Goal: Communication & Community: Answer question/provide support

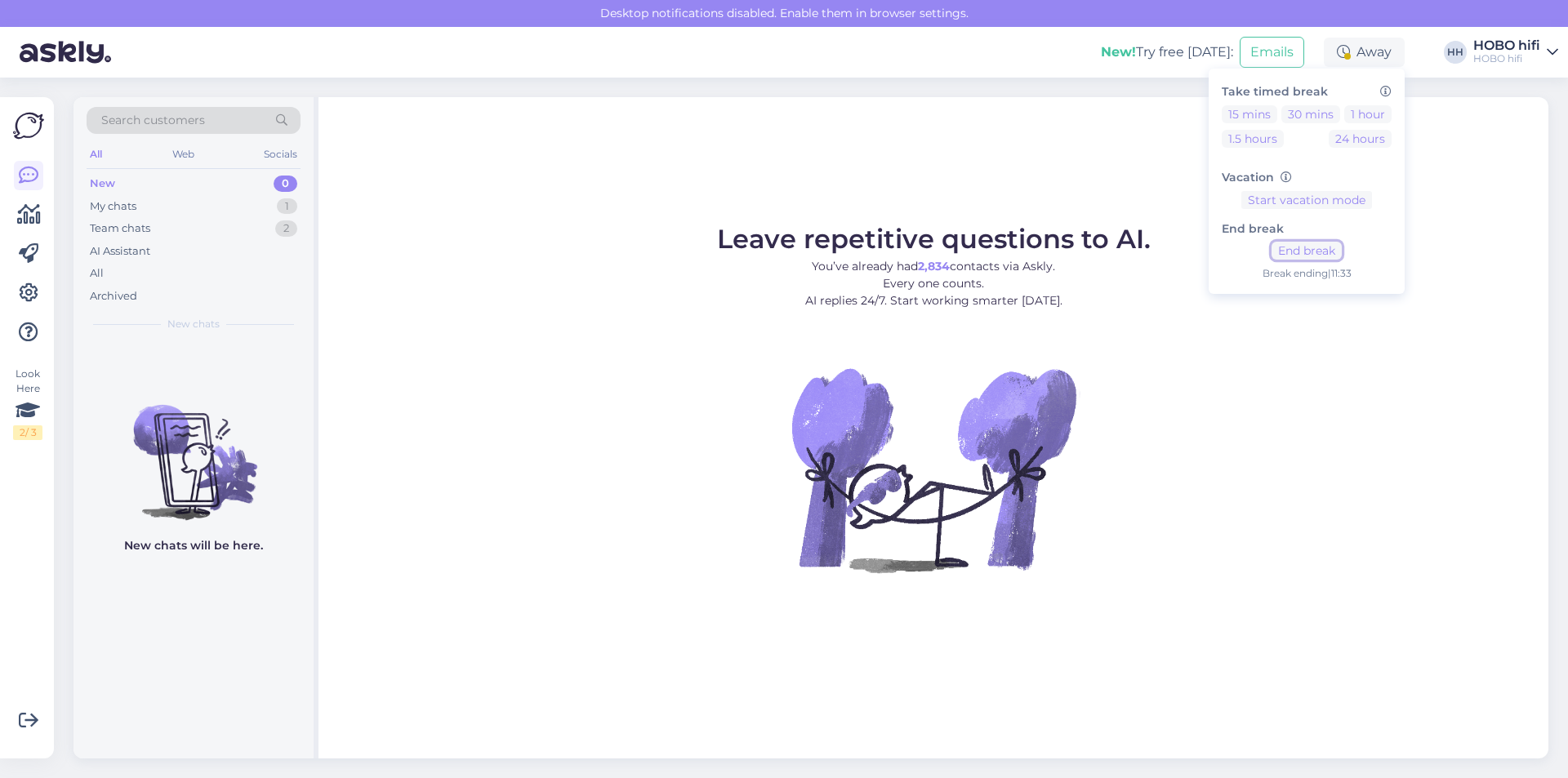
drag, startPoint x: 1303, startPoint y: 254, endPoint x: 1267, endPoint y: 273, distance: 40.7
click at [1303, 253] on button "End break" at bounding box center [1307, 251] width 70 height 18
click at [107, 189] on div "New" at bounding box center [103, 184] width 25 height 16
click at [107, 208] on div "My chats" at bounding box center [114, 207] width 47 height 16
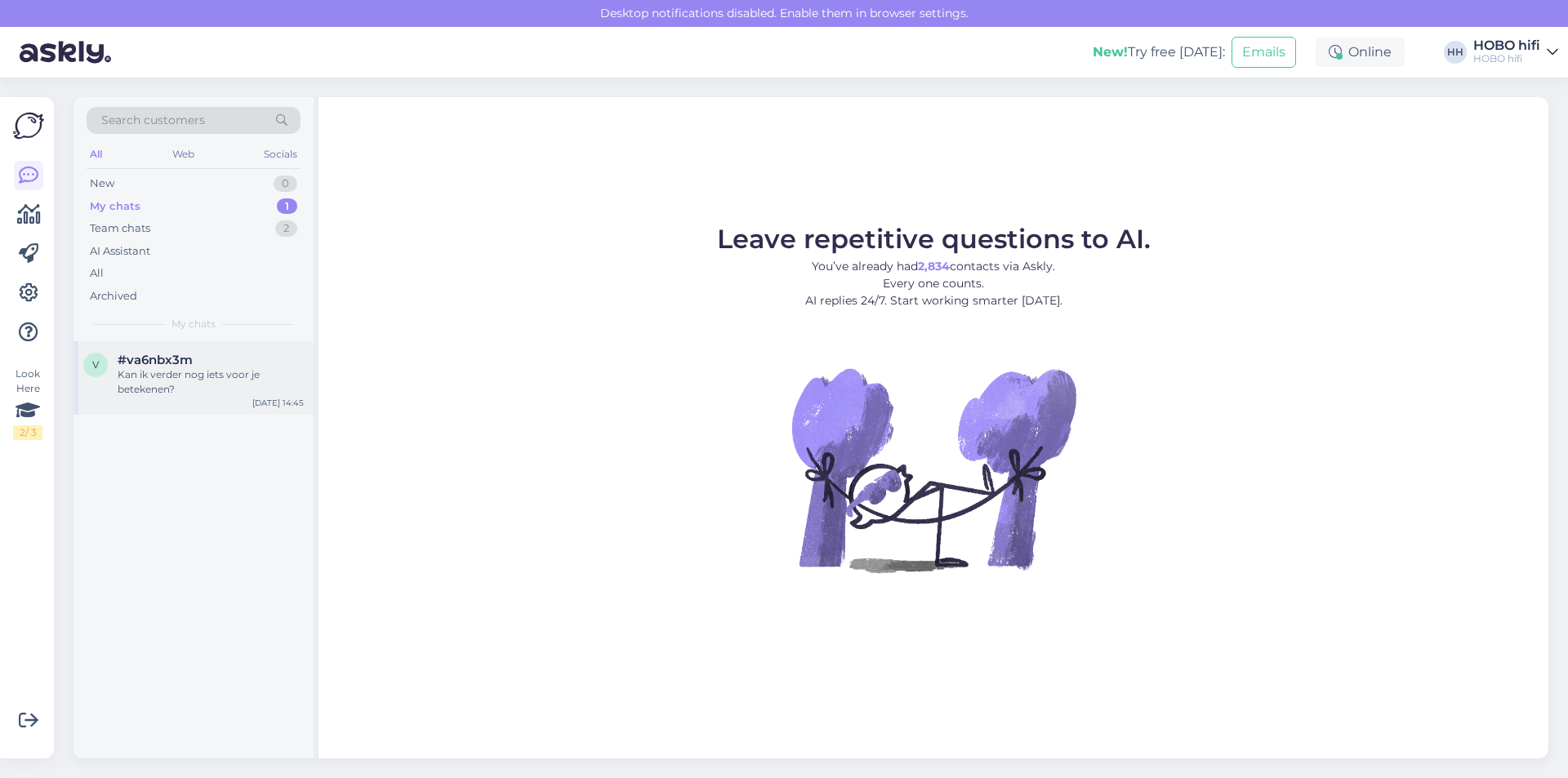
click at [129, 356] on span "#va6nbx3m" at bounding box center [154, 360] width 75 height 14
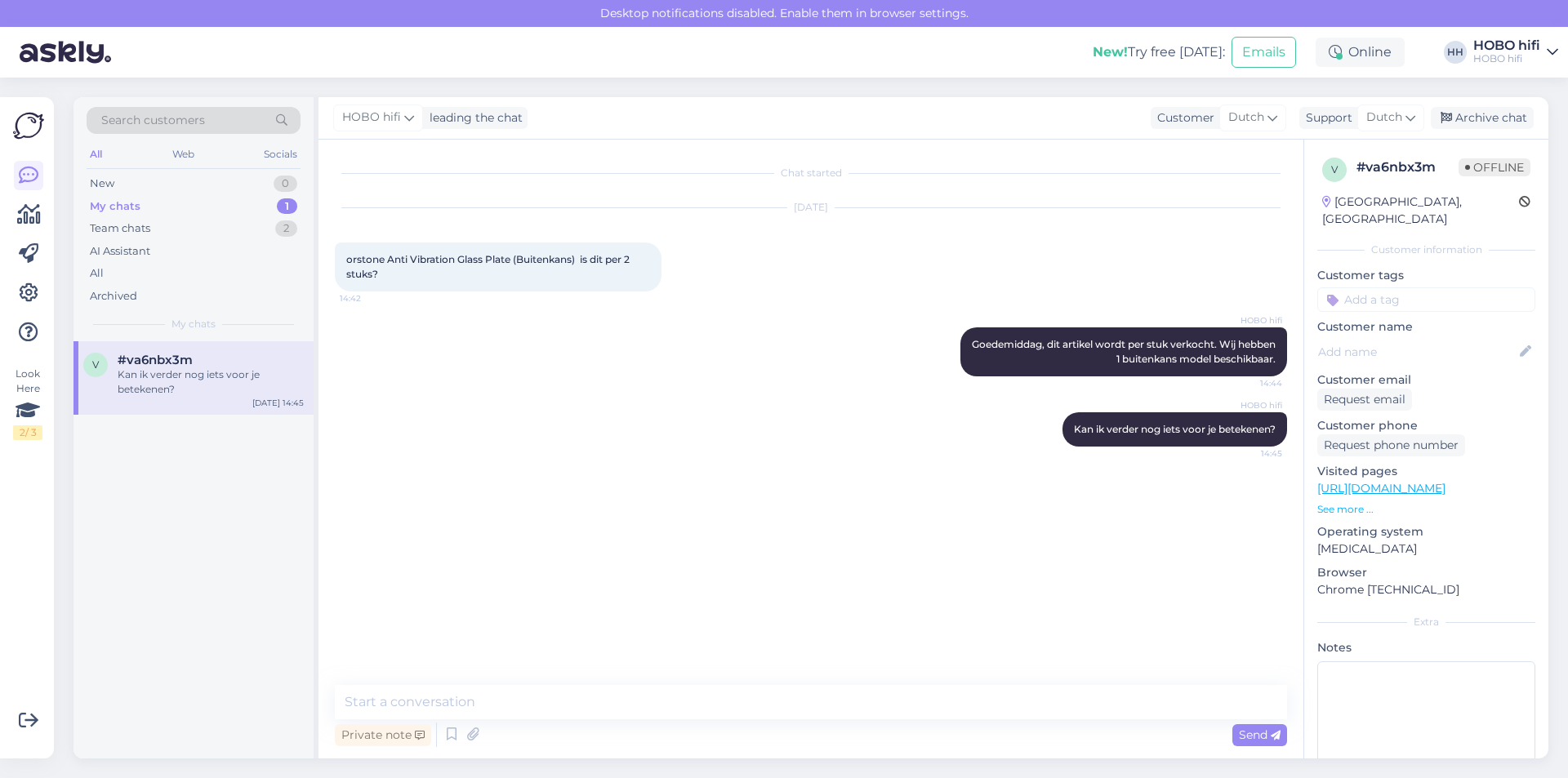
click at [134, 209] on div "My chats" at bounding box center [116, 207] width 51 height 16
click at [158, 369] on div "Kan ik verder nog iets voor je betekenen?" at bounding box center [210, 382] width 186 height 30
click at [1496, 127] on div "Archive chat" at bounding box center [1482, 118] width 103 height 22
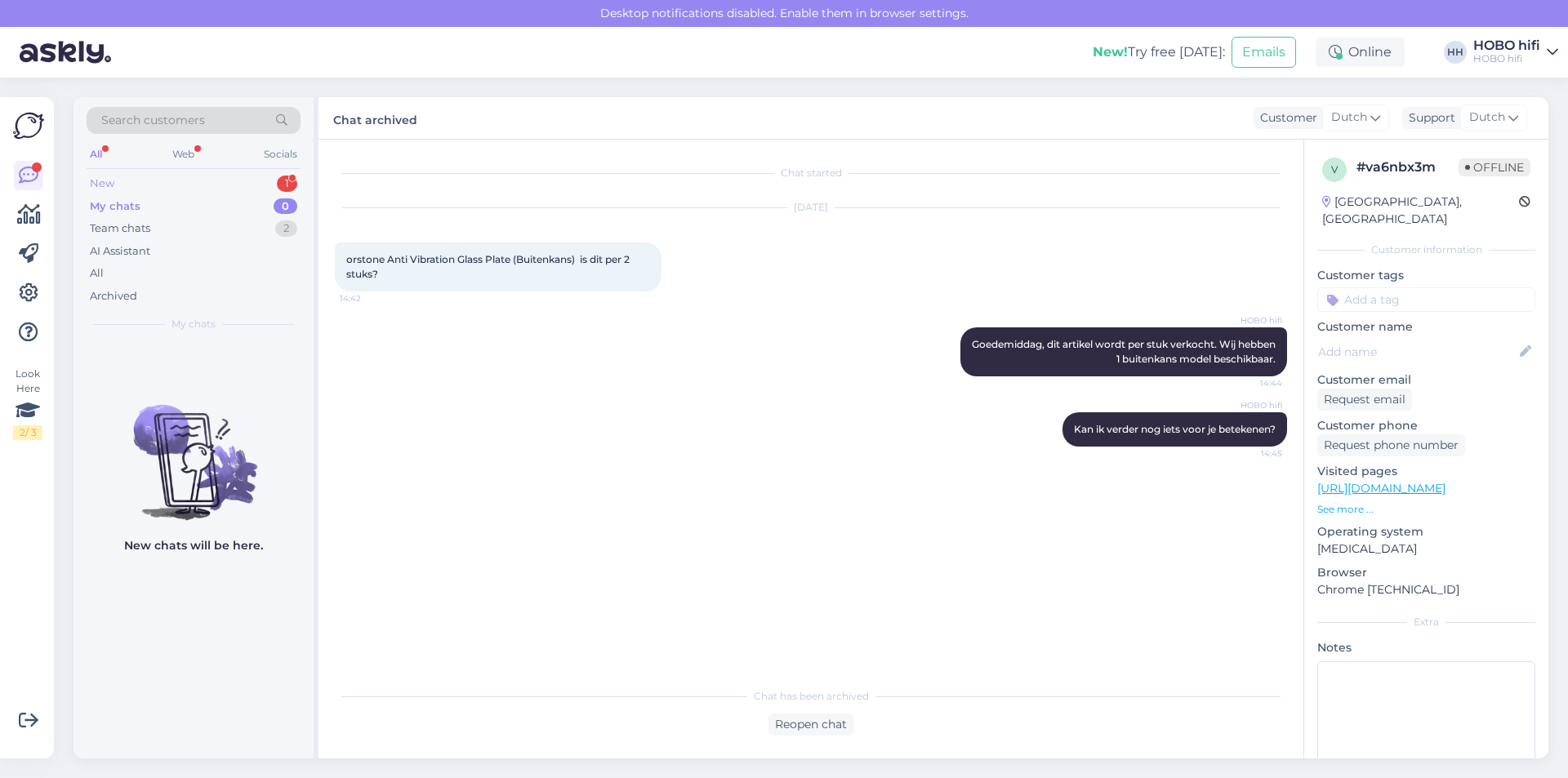
click at [123, 181] on div "New 1" at bounding box center [193, 183] width 214 height 23
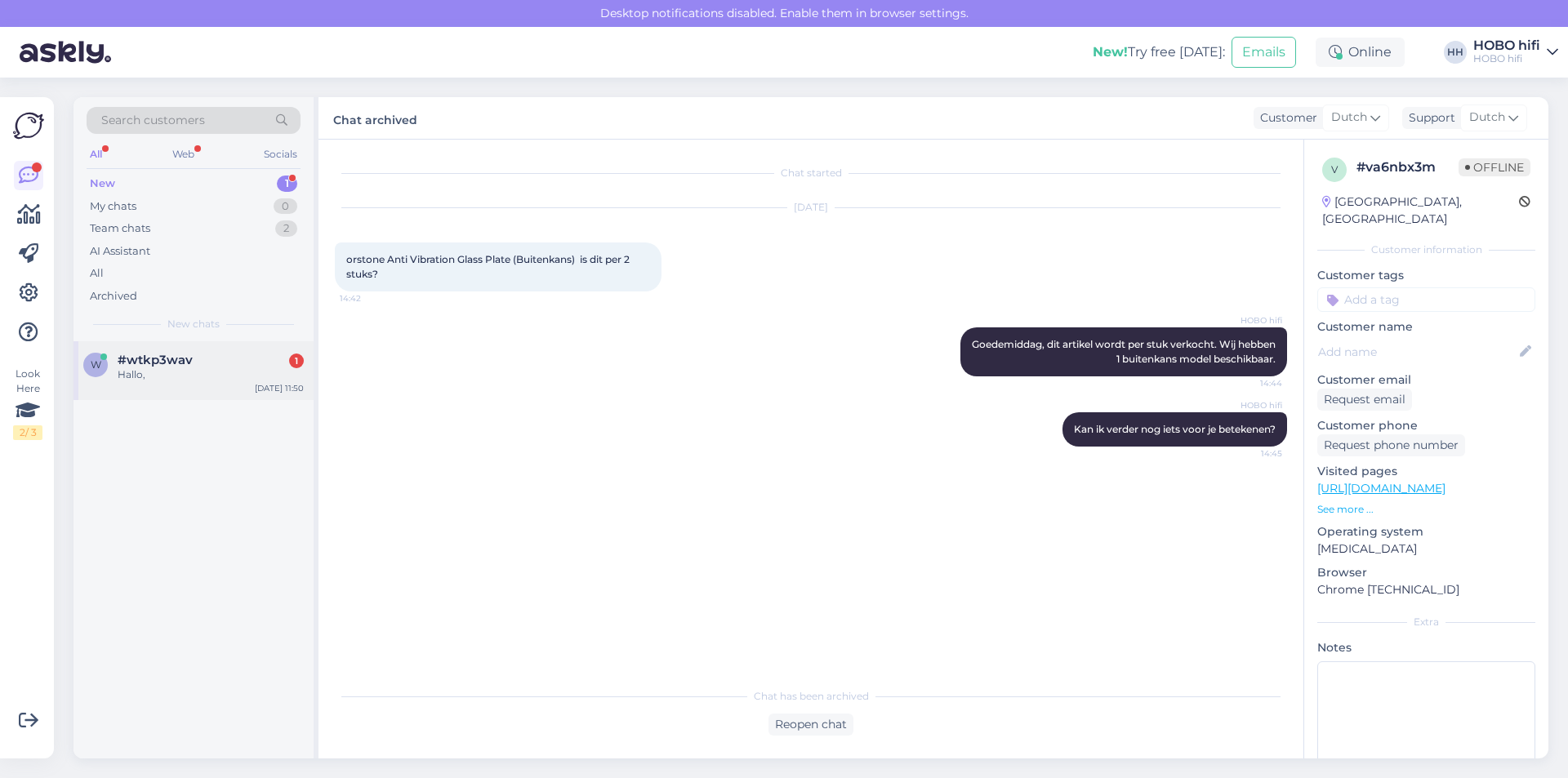
click at [141, 373] on div "Hallo," at bounding box center [210, 375] width 186 height 14
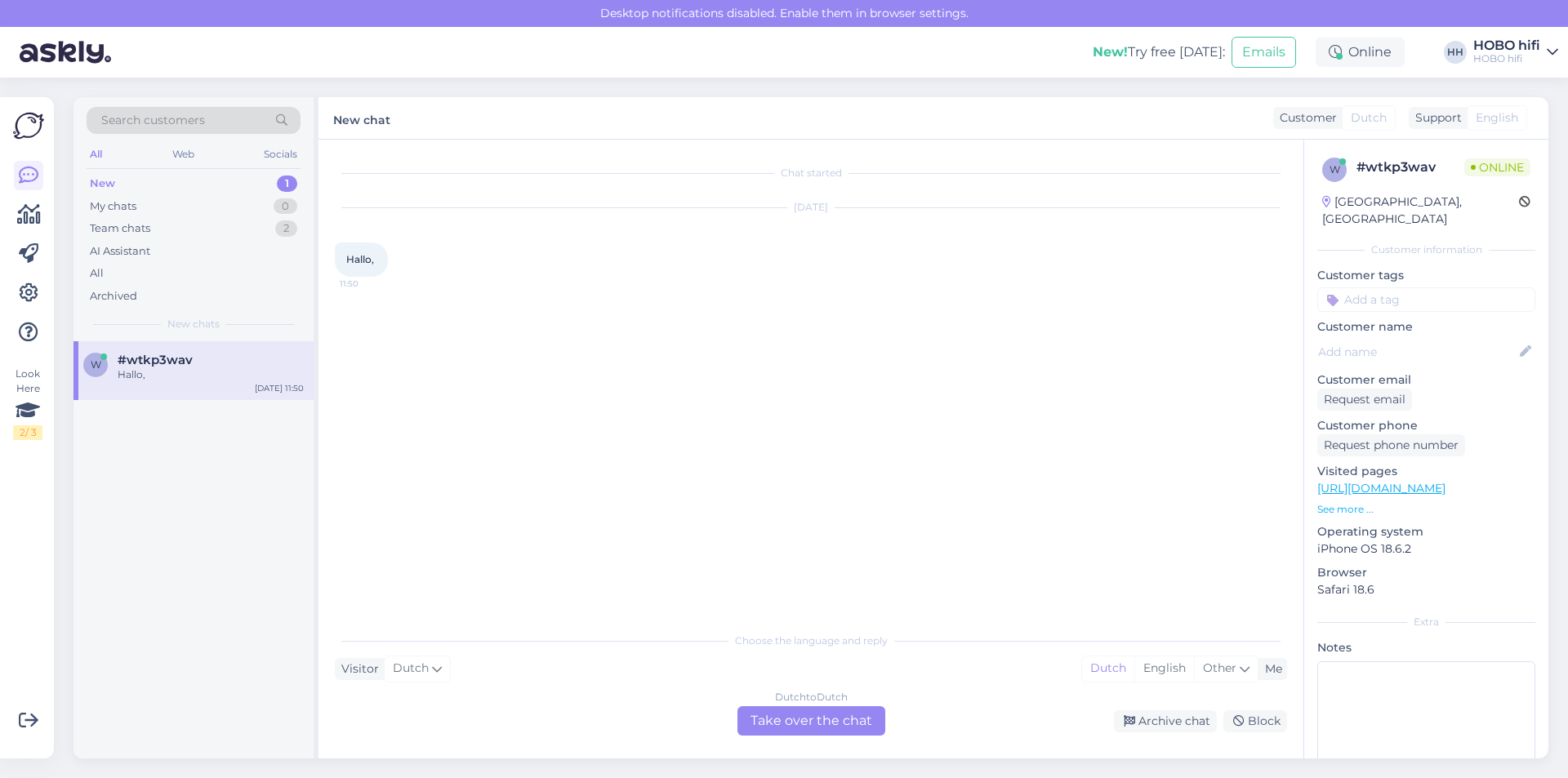
click at [807, 707] on div "Dutch to Dutch Take over the chat" at bounding box center [812, 721] width 148 height 30
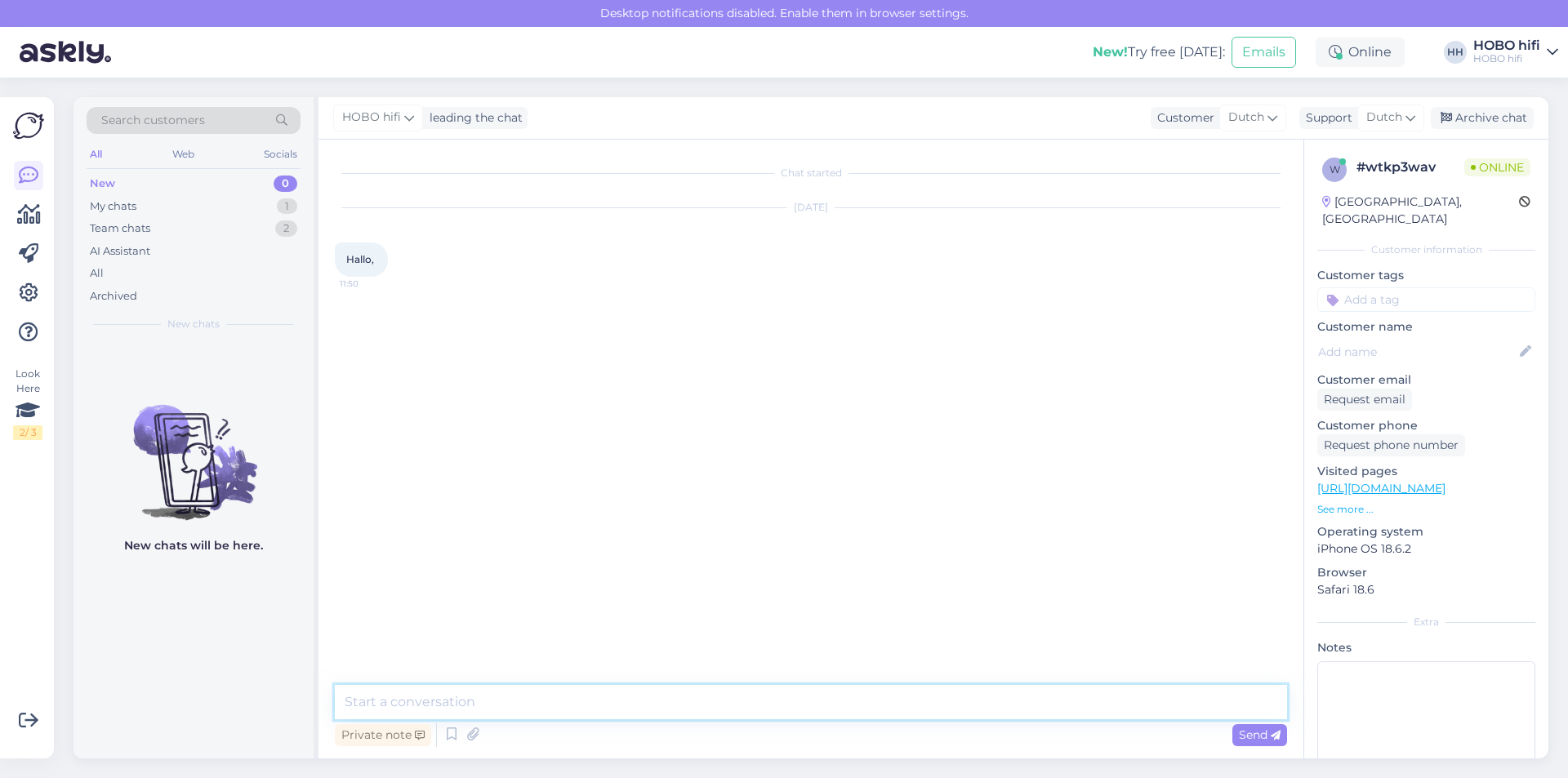
click at [482, 699] on textarea at bounding box center [811, 702] width 952 height 34
type textarea "Goedemorgen, waarmee kan ik je helpen?"
click at [1364, 481] on link "[URL][DOMAIN_NAME]" at bounding box center [1381, 488] width 128 height 14
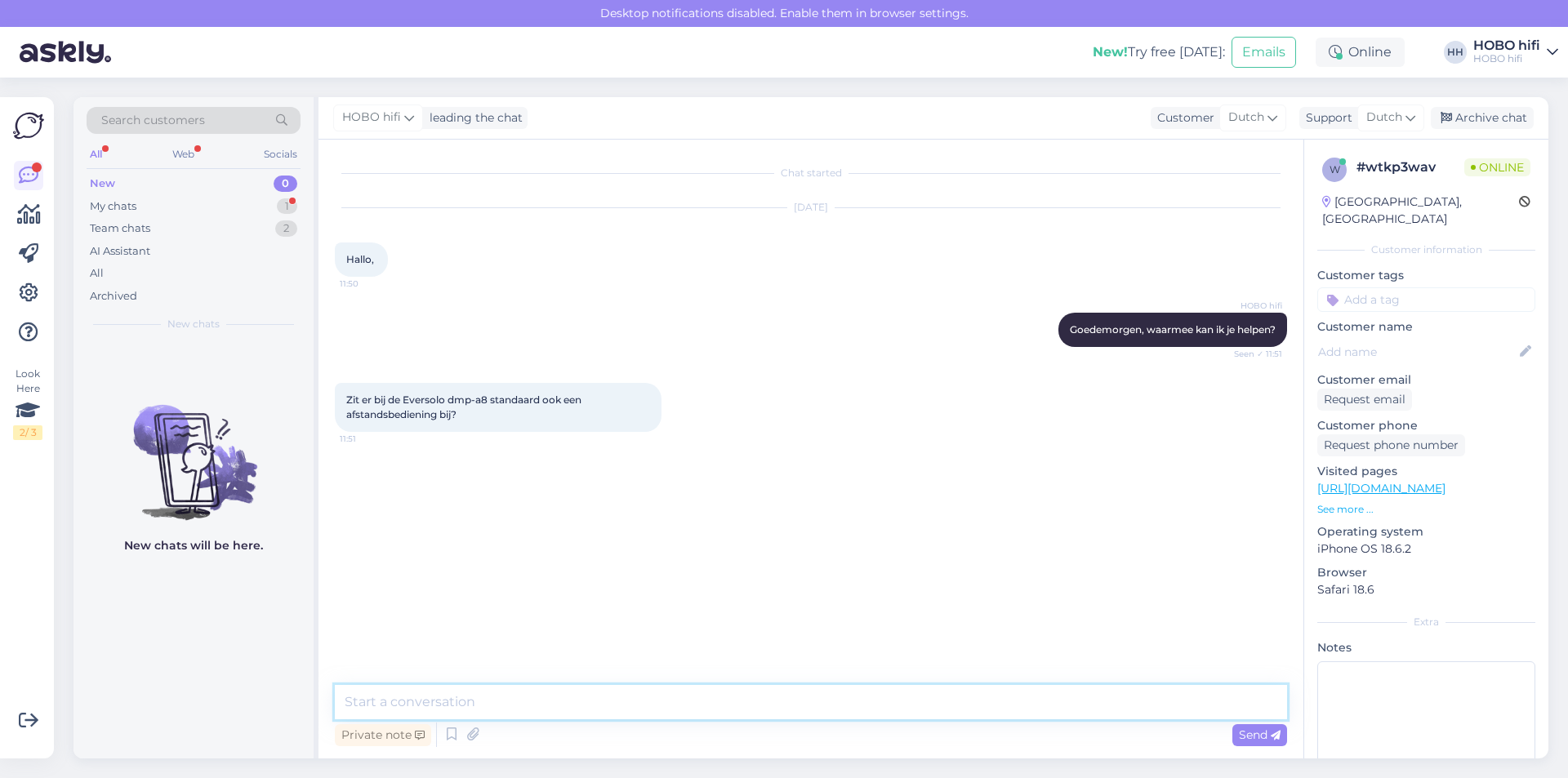
click at [428, 699] on textarea at bounding box center [811, 702] width 952 height 34
click at [514, 709] on textarea at bounding box center [811, 702] width 952 height 34
type textarea "Jazeker."
click at [1234, 740] on div "Send" at bounding box center [1259, 735] width 55 height 22
click at [547, 706] on textarea at bounding box center [811, 702] width 952 height 34
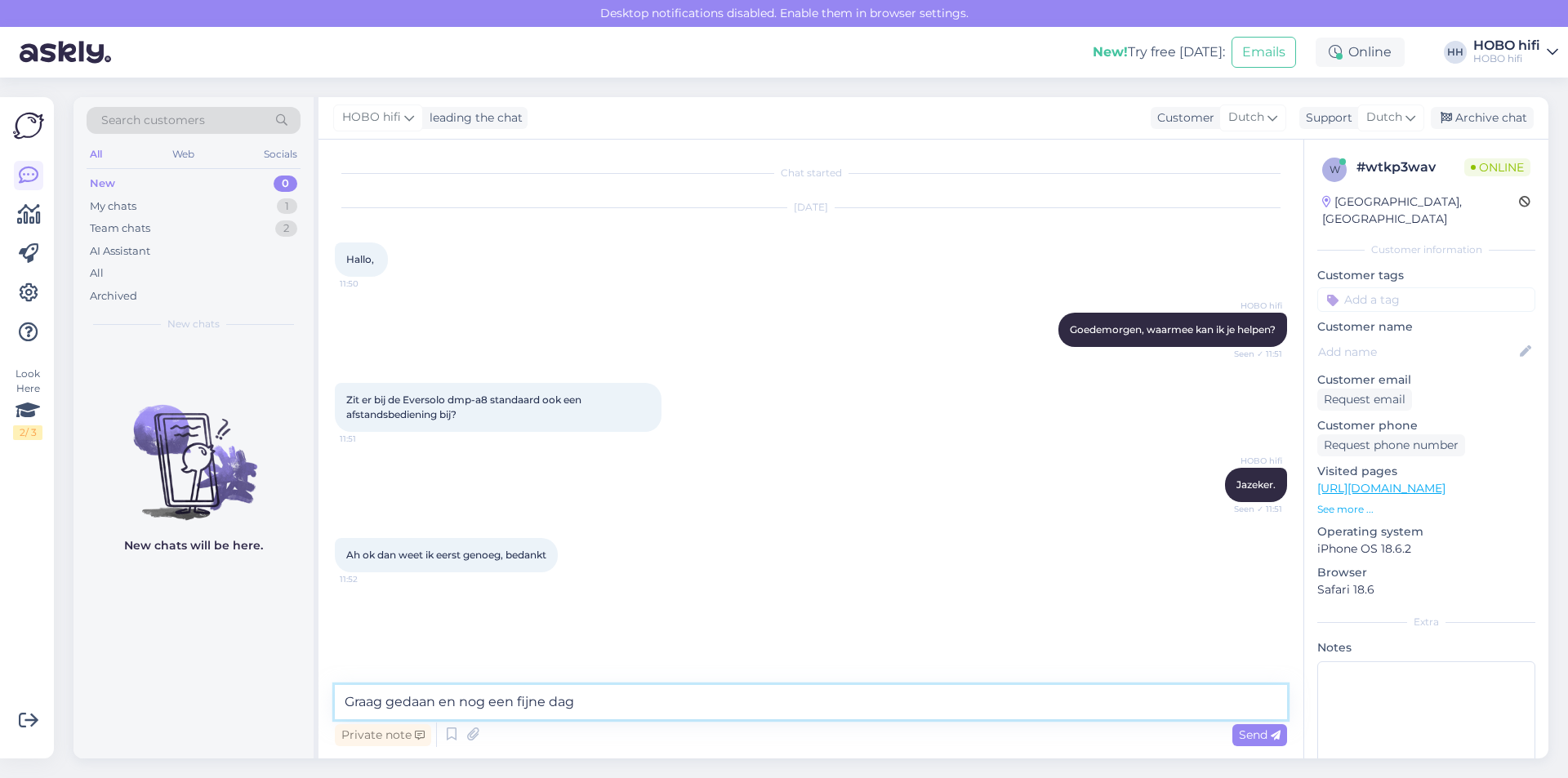
type textarea "Graag gedaan en nog een fijne dag!"
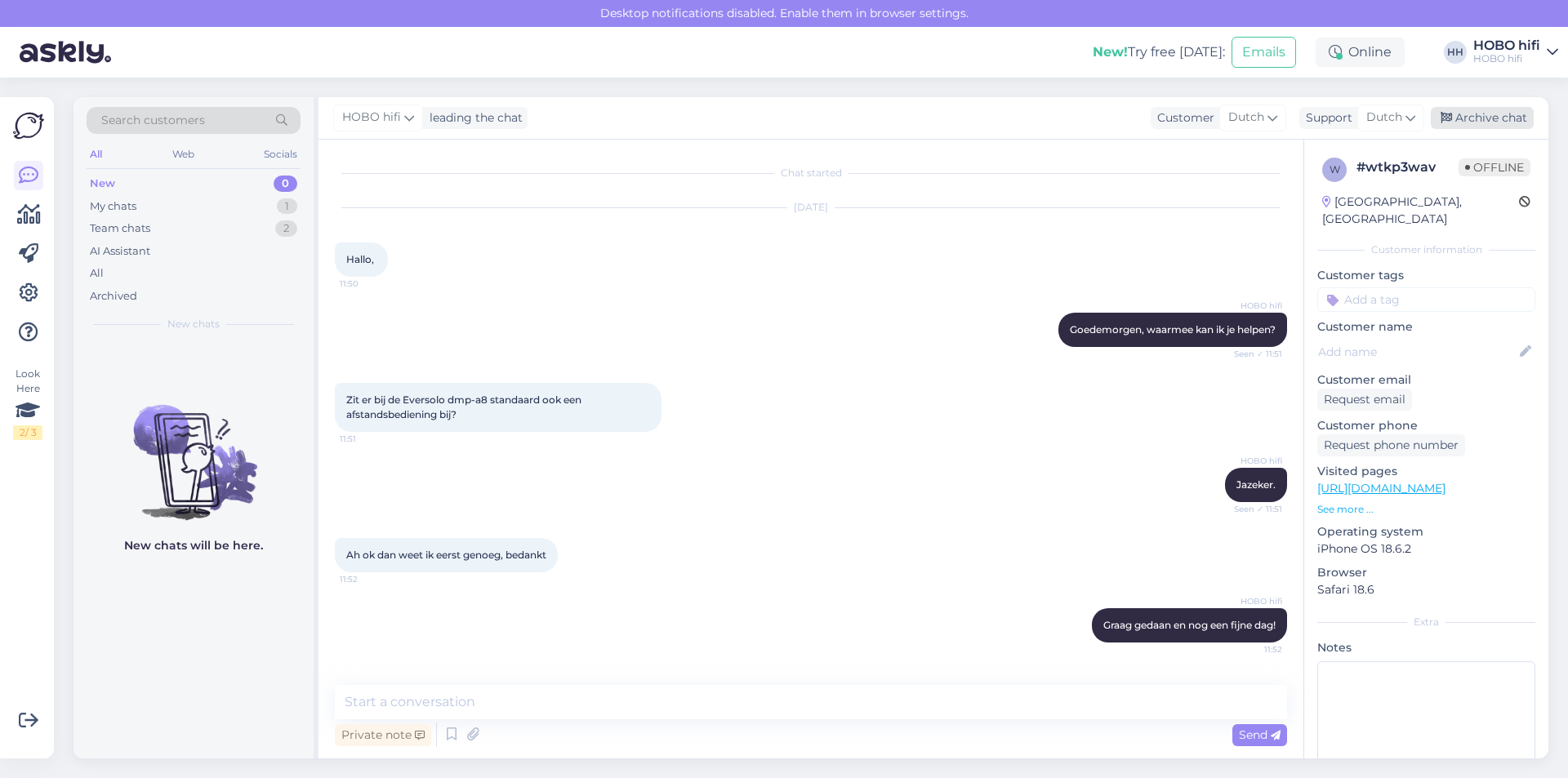
click at [1479, 117] on div "Archive chat" at bounding box center [1482, 118] width 103 height 22
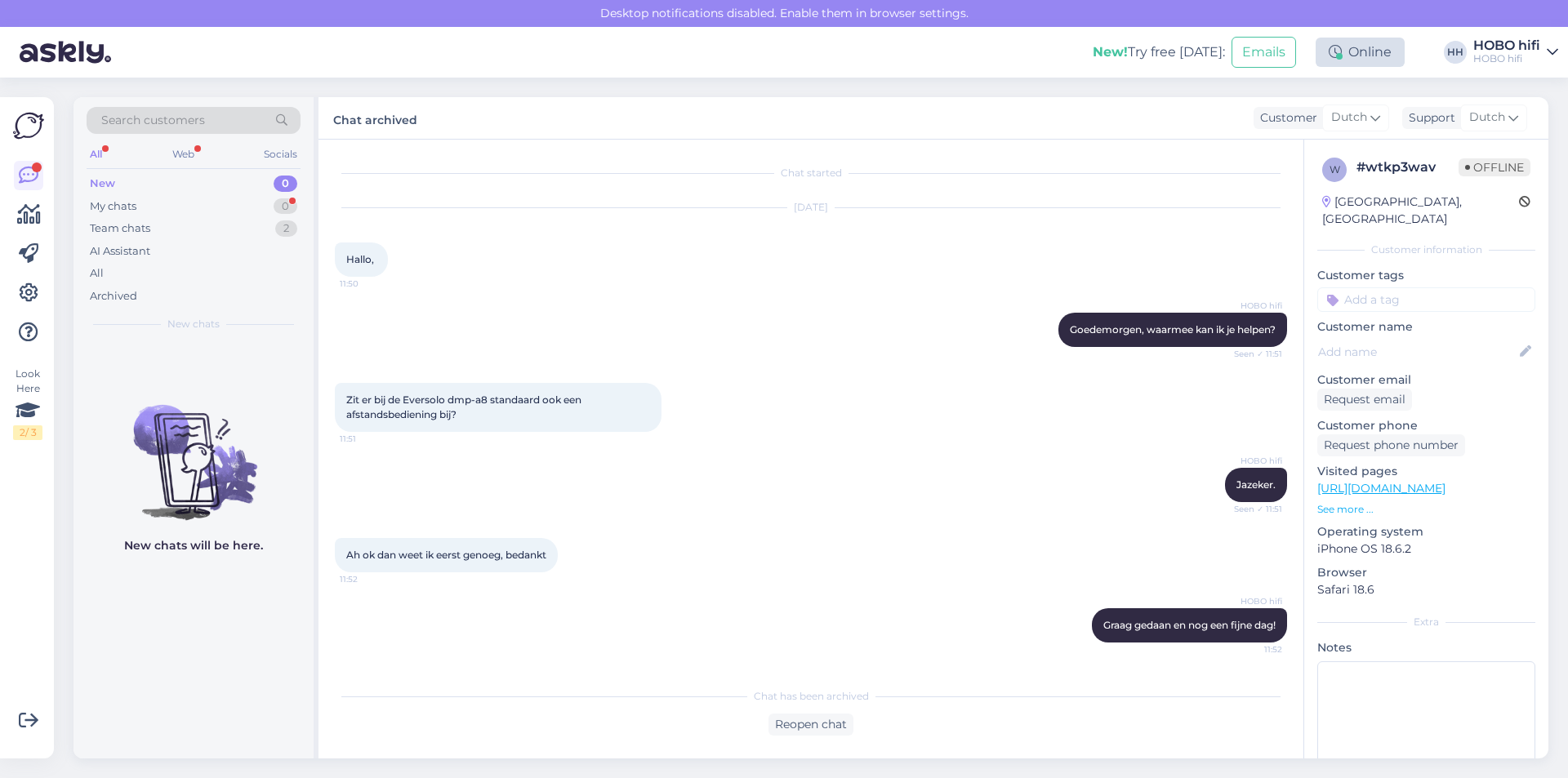
click at [1363, 54] on div "Online" at bounding box center [1359, 52] width 89 height 30
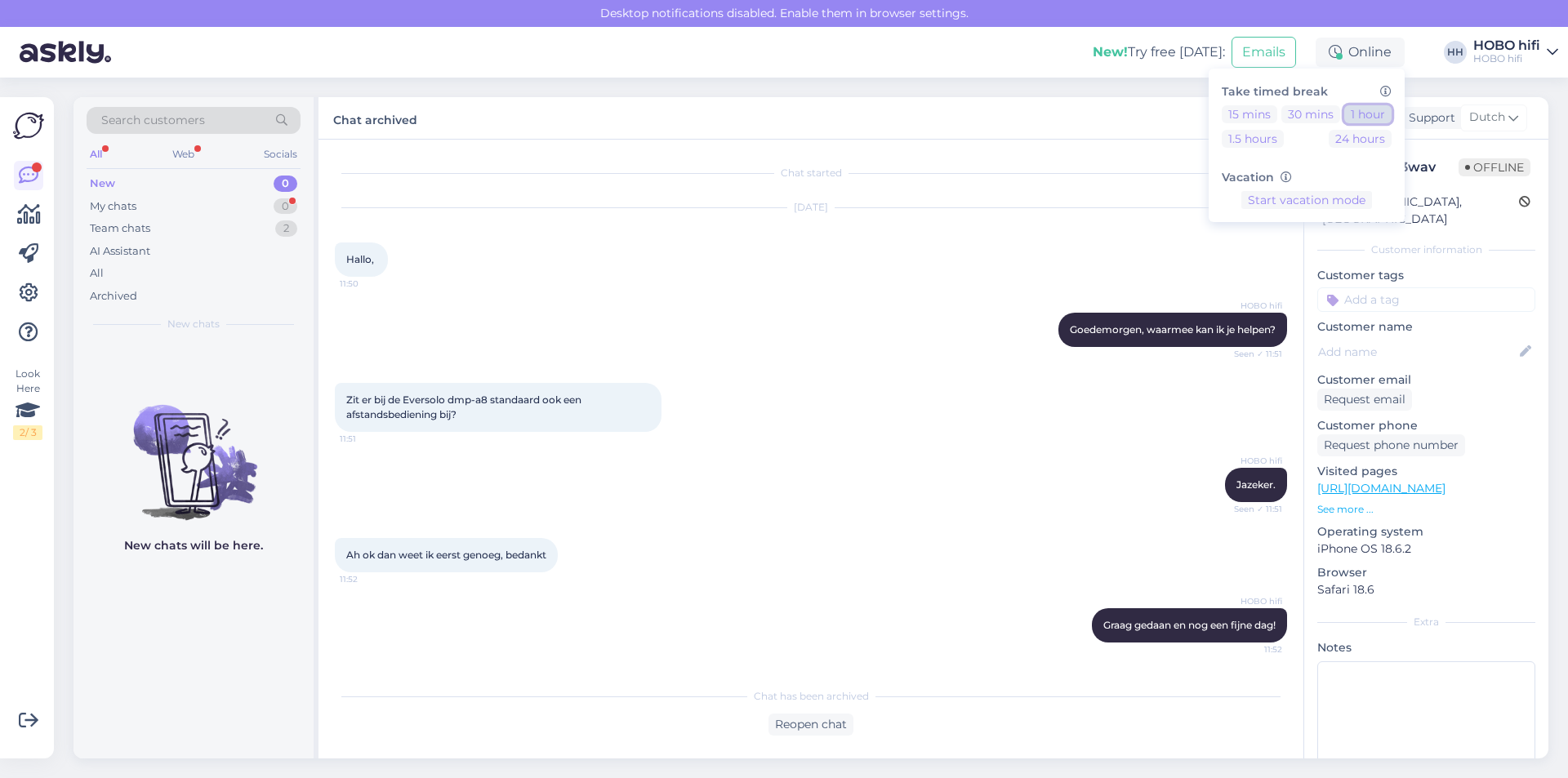
click at [1359, 111] on button "1 hour" at bounding box center [1368, 115] width 47 height 18
